Goal: Find specific page/section: Find specific page/section

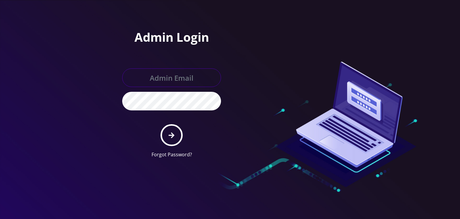
type input "boris@teltik.com"
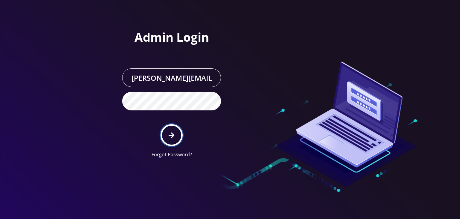
click at [171, 135] on icon "submit" at bounding box center [172, 135] width 6 height 6
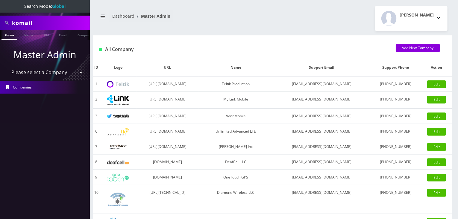
click at [53, 76] on select "Please select a Company Teltik Production My Link Mobile VennMobile Unlimited A…" at bounding box center [45, 72] width 76 height 11
select select "13"
click at [7, 67] on select "Please select a Company Teltik Production My Link Mobile VennMobile Unlimited A…" at bounding box center [45, 72] width 76 height 11
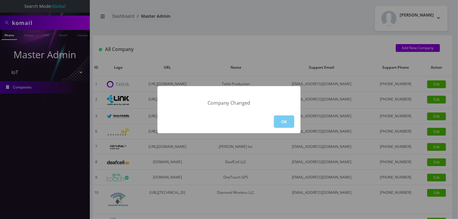
click at [274, 120] on button "OK" at bounding box center [284, 121] width 20 height 12
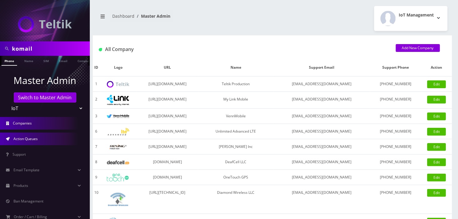
click at [38, 138] on link "Action Queues" at bounding box center [45, 138] width 90 height 13
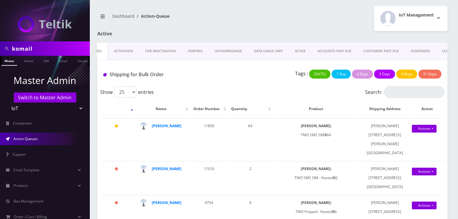
scroll to position [0, 3]
drag, startPoint x: 53, startPoint y: 48, endPoint x: 1, endPoint y: 46, distance: 51.3
click at [1, 46] on div "komail" at bounding box center [44, 48] width 87 height 11
type input "trey"
